Goal: Information Seeking & Learning: Compare options

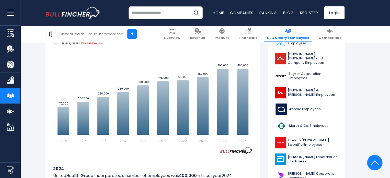
scroll to position [153, 0]
click at [300, 59] on span "[PERSON_NAME] [PERSON_NAME] and Company Employees" at bounding box center [313, 58] width 50 height 13
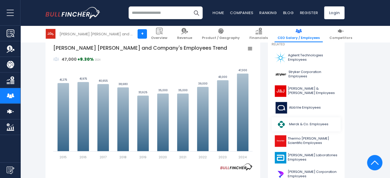
scroll to position [128, 0]
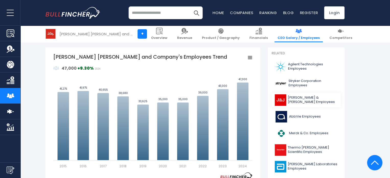
click at [294, 98] on span "[PERSON_NAME] & [PERSON_NAME] Employees" at bounding box center [313, 99] width 50 height 9
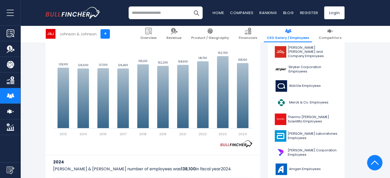
scroll to position [204, 0]
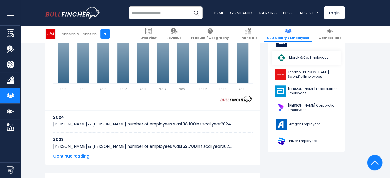
click at [296, 55] on span "Merck & Co. Employees" at bounding box center [308, 57] width 39 height 4
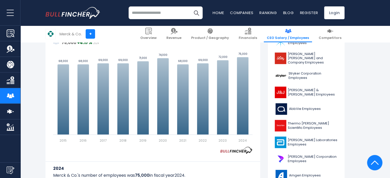
scroll to position [128, 0]
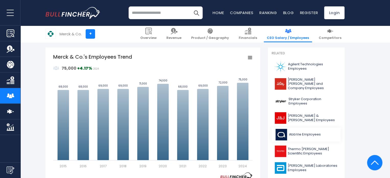
click at [301, 134] on span "AbbVie Employees" at bounding box center [305, 134] width 32 height 4
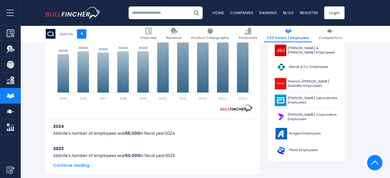
scroll to position [204, 0]
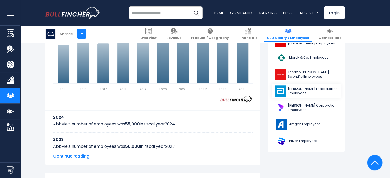
click at [299, 87] on span "[PERSON_NAME] Laboratories Employees" at bounding box center [313, 91] width 50 height 9
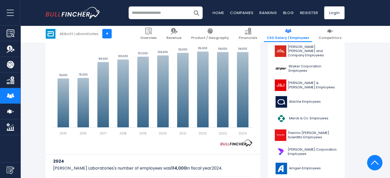
scroll to position [204, 0]
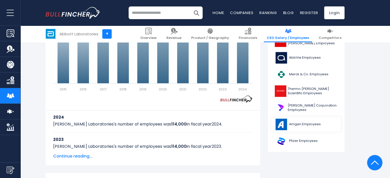
click at [300, 123] on span "Amgen Employees" at bounding box center [305, 124] width 32 height 4
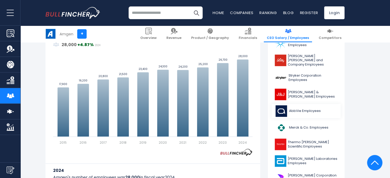
scroll to position [179, 0]
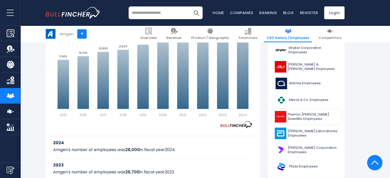
click at [296, 117] on span "Thermo [PERSON_NAME] Scientific Employees" at bounding box center [313, 116] width 50 height 9
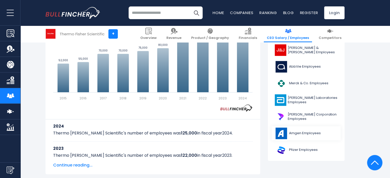
scroll to position [204, 0]
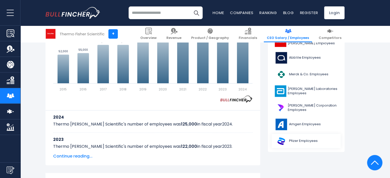
click at [307, 136] on link "Pfizer Employees" at bounding box center [306, 141] width 69 height 14
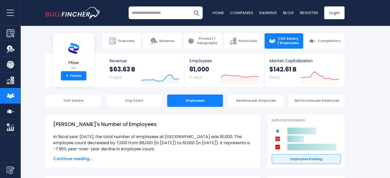
click at [150, 13] on input "search" at bounding box center [166, 12] width 74 height 13
type input "******"
click at [196, 10] on img "Search" at bounding box center [196, 12] width 7 height 7
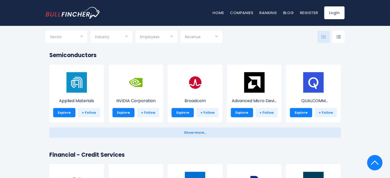
scroll to position [562, 0]
